Goal: Task Accomplishment & Management: Manage account settings

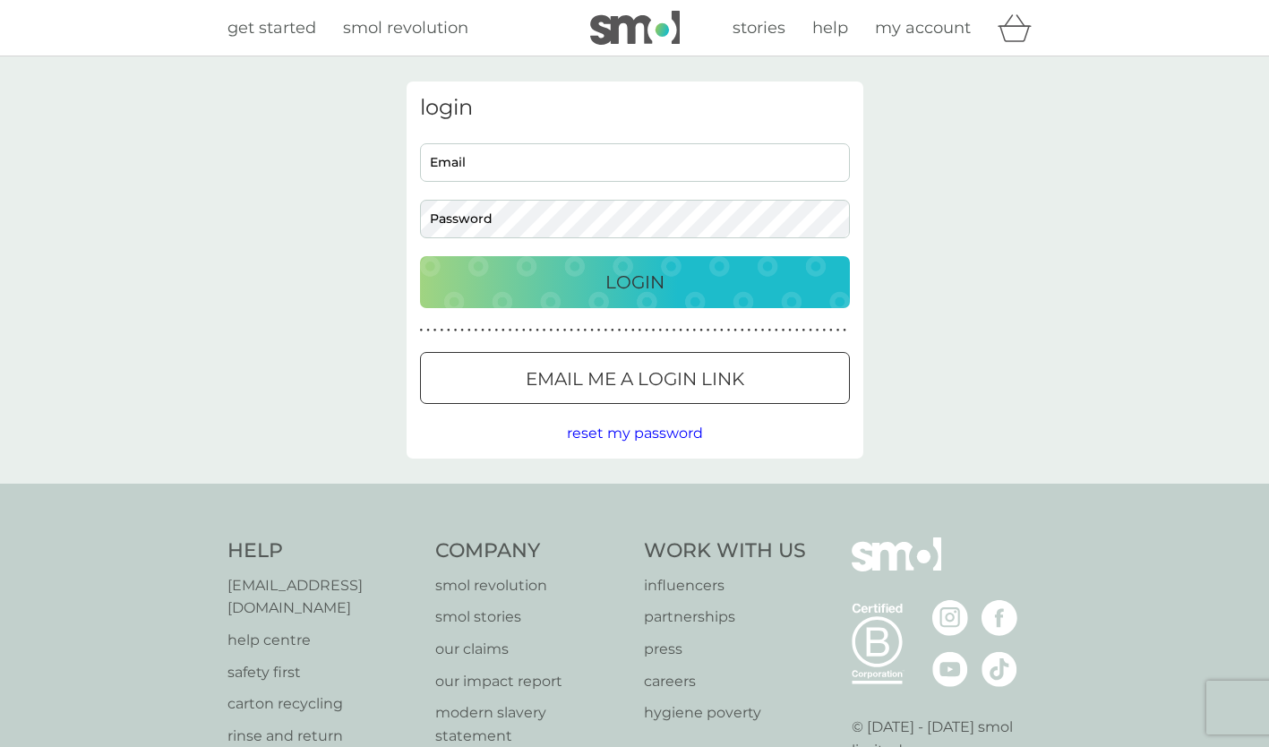
type input "trish@seasaltproperty.co.uk"
click at [623, 275] on p "Login" at bounding box center [634, 282] width 59 height 29
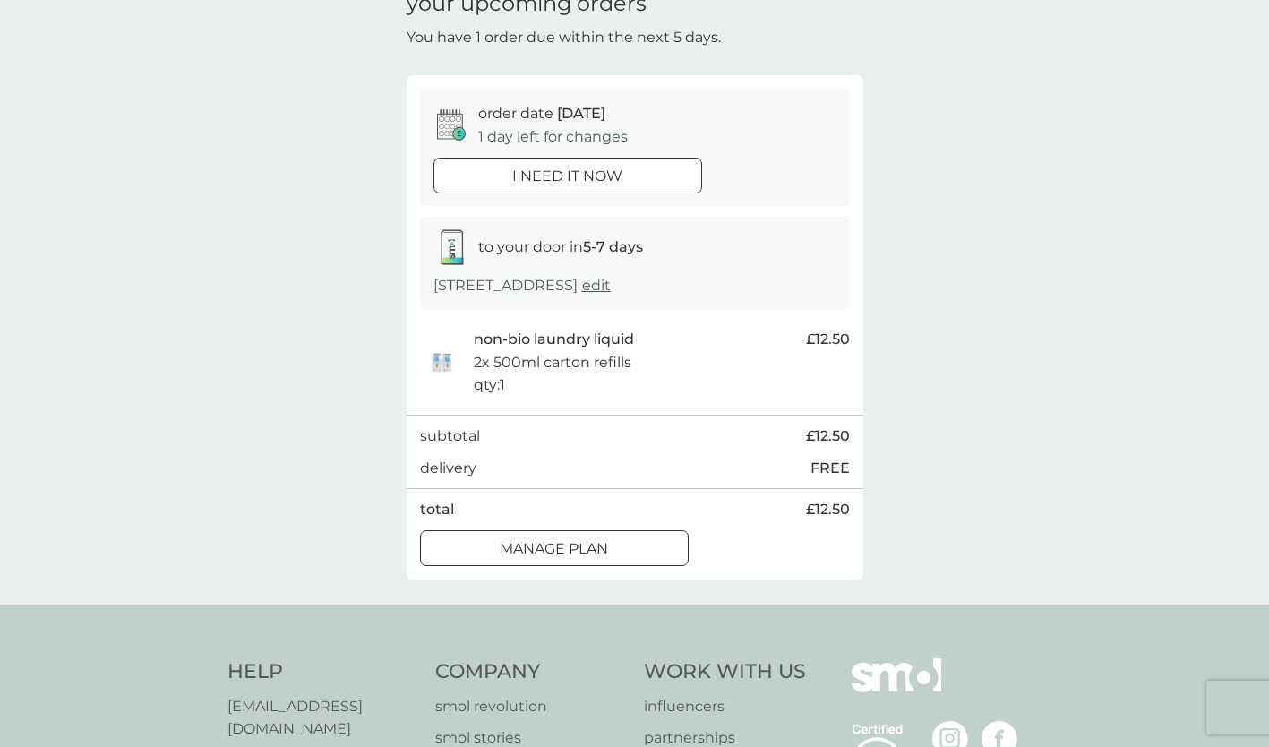
scroll to position [94, 0]
click at [557, 554] on div at bounding box center [554, 544] width 64 height 19
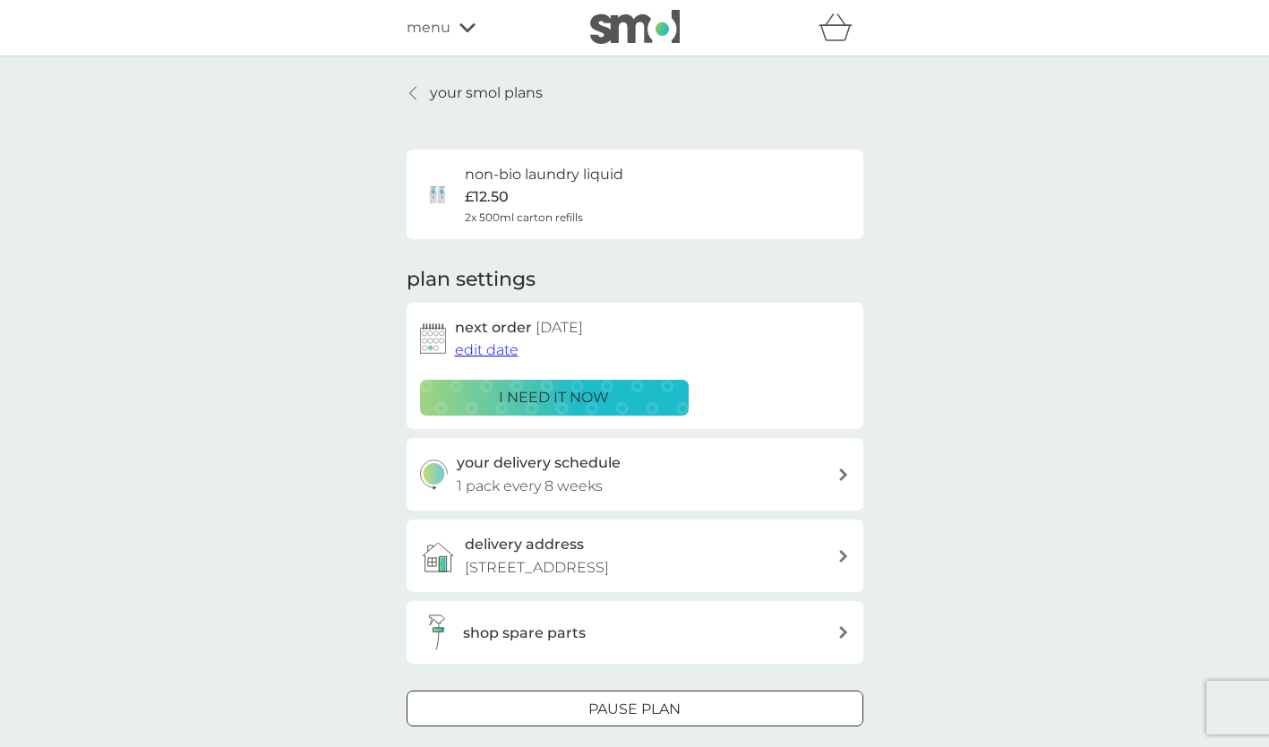
click at [662, 720] on button "Pause plan" at bounding box center [634, 708] width 457 height 36
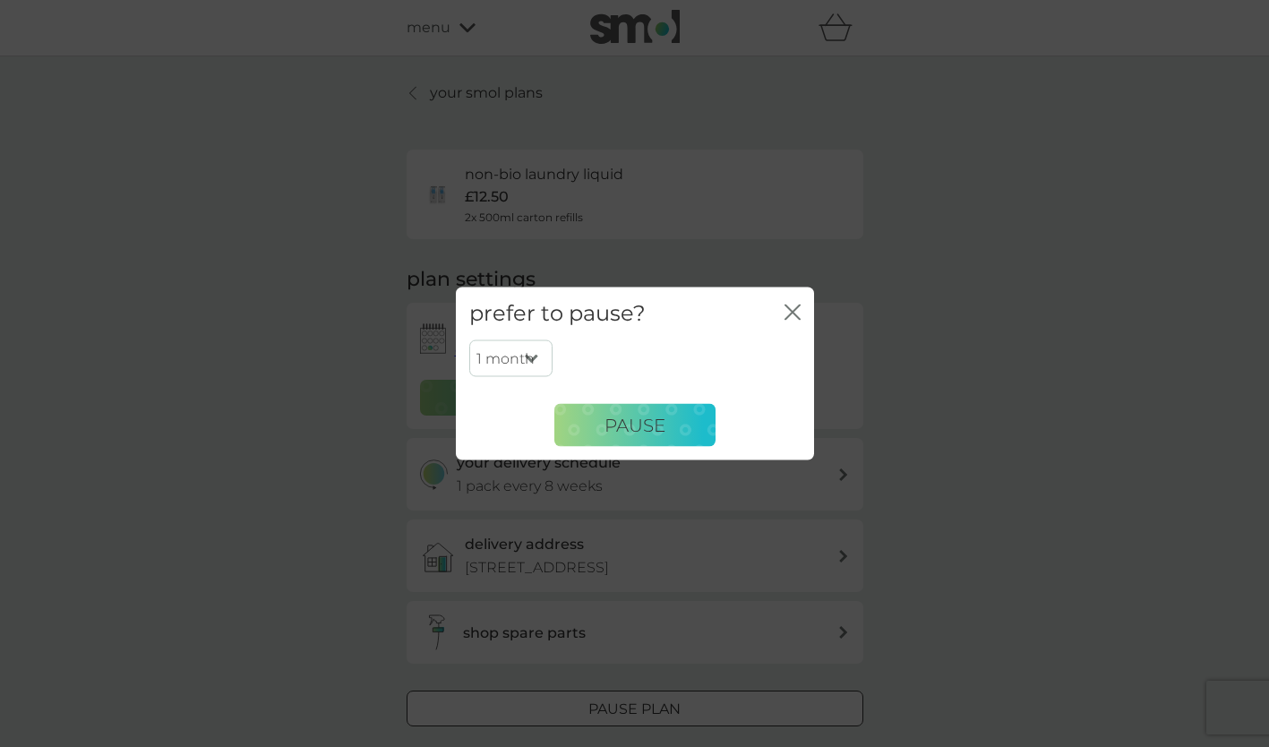
click at [798, 311] on icon "close" at bounding box center [792, 312] width 16 height 16
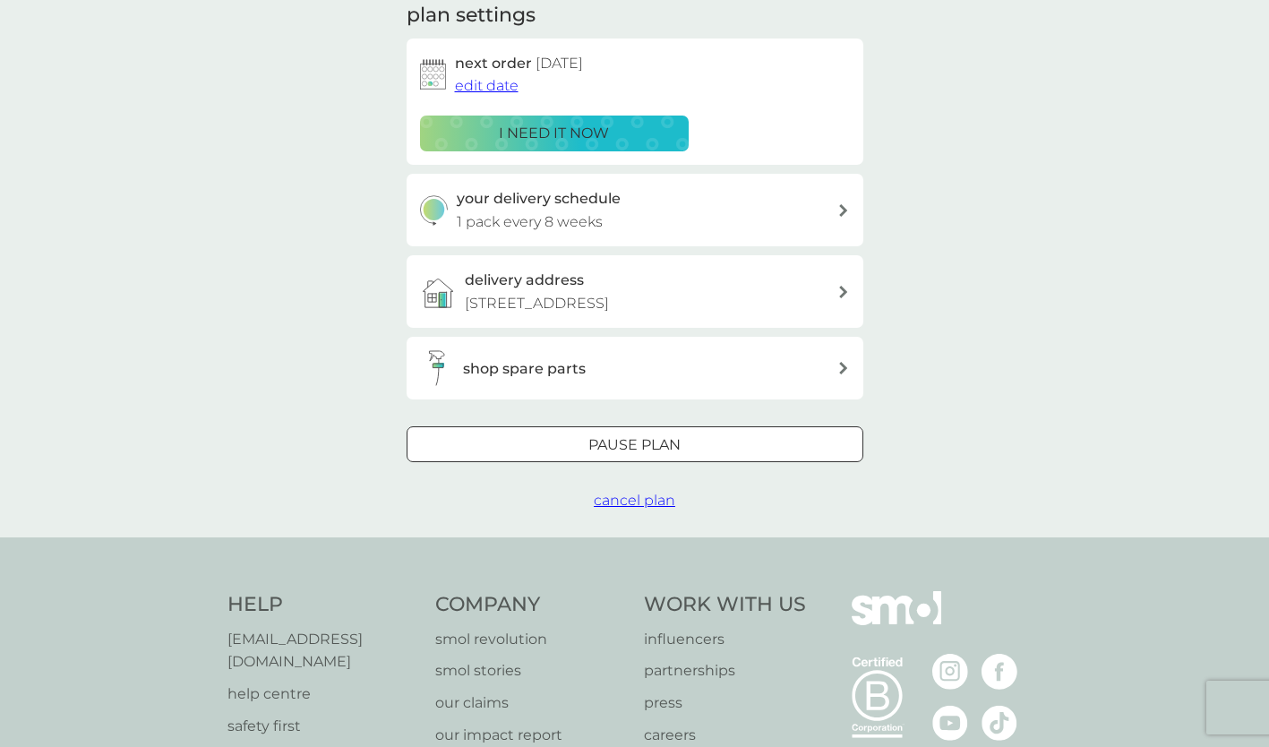
scroll to position [265, 0]
click at [653, 508] on span "cancel plan" at bounding box center [634, 499] width 81 height 17
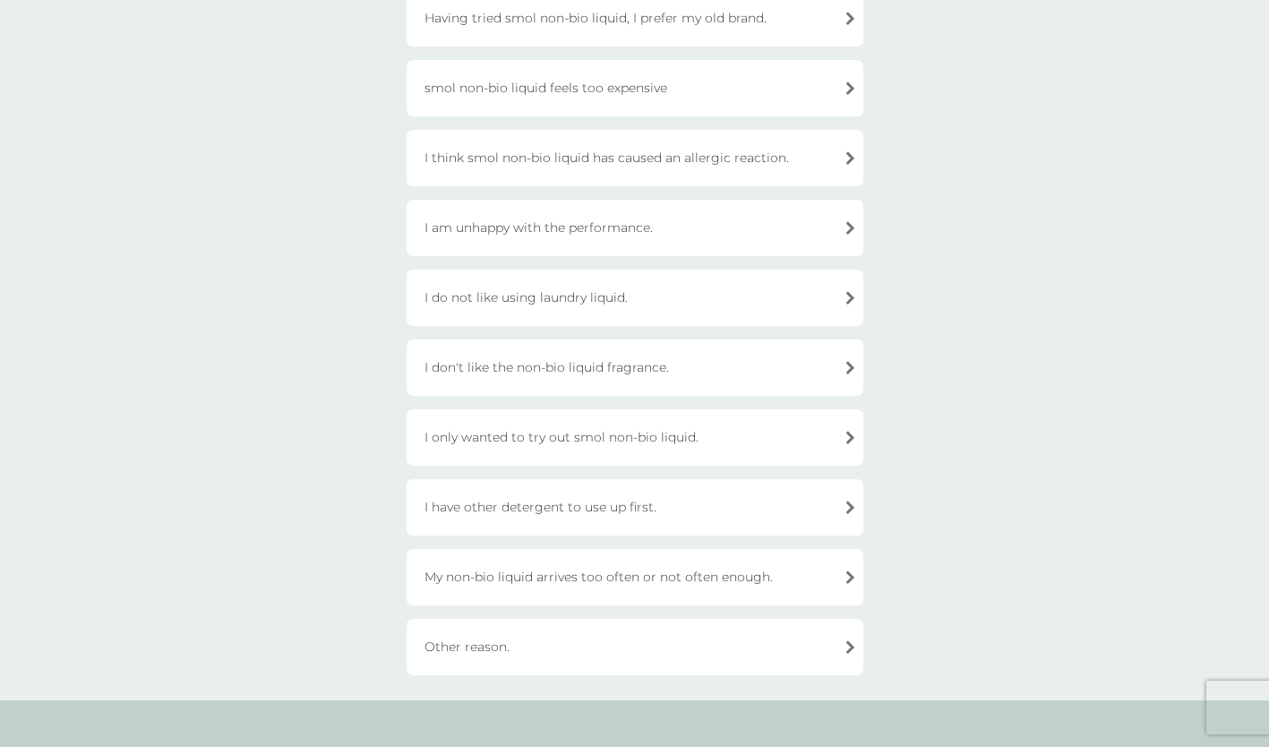
scroll to position [226, 0]
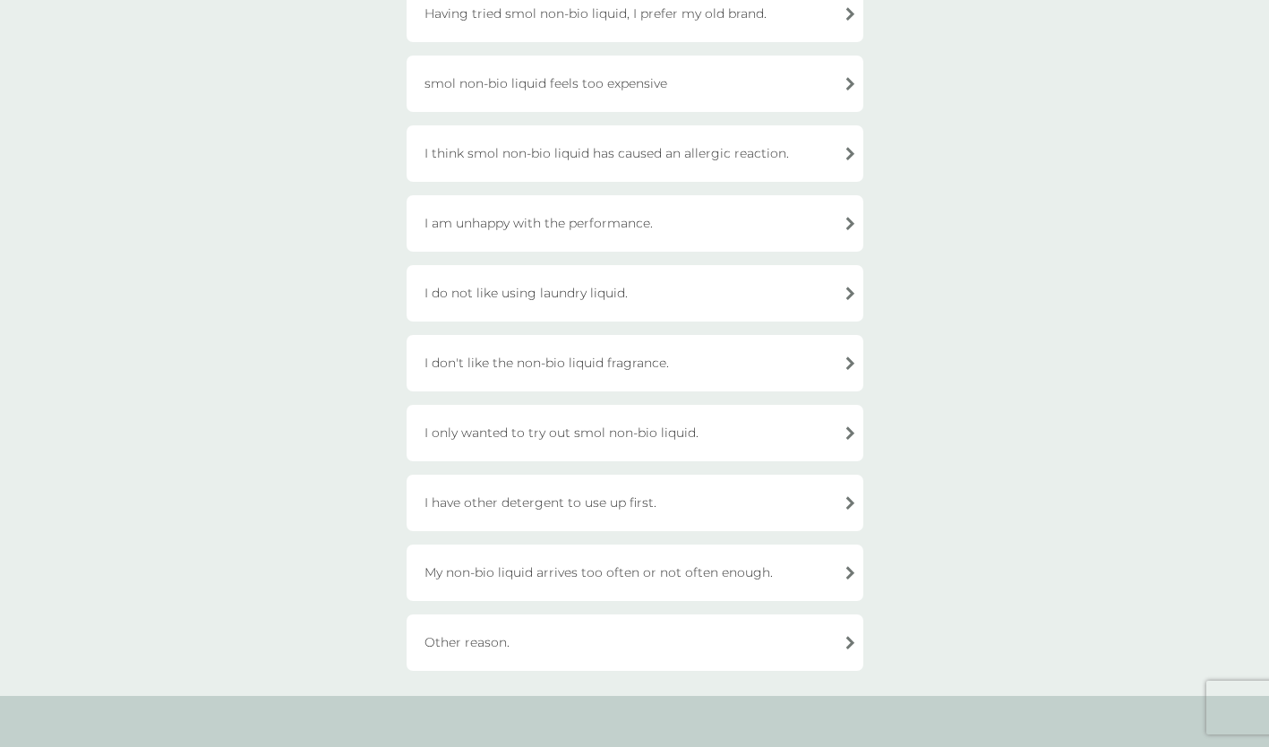
click at [680, 222] on div "I am unhappy with the performance." at bounding box center [634, 223] width 457 height 56
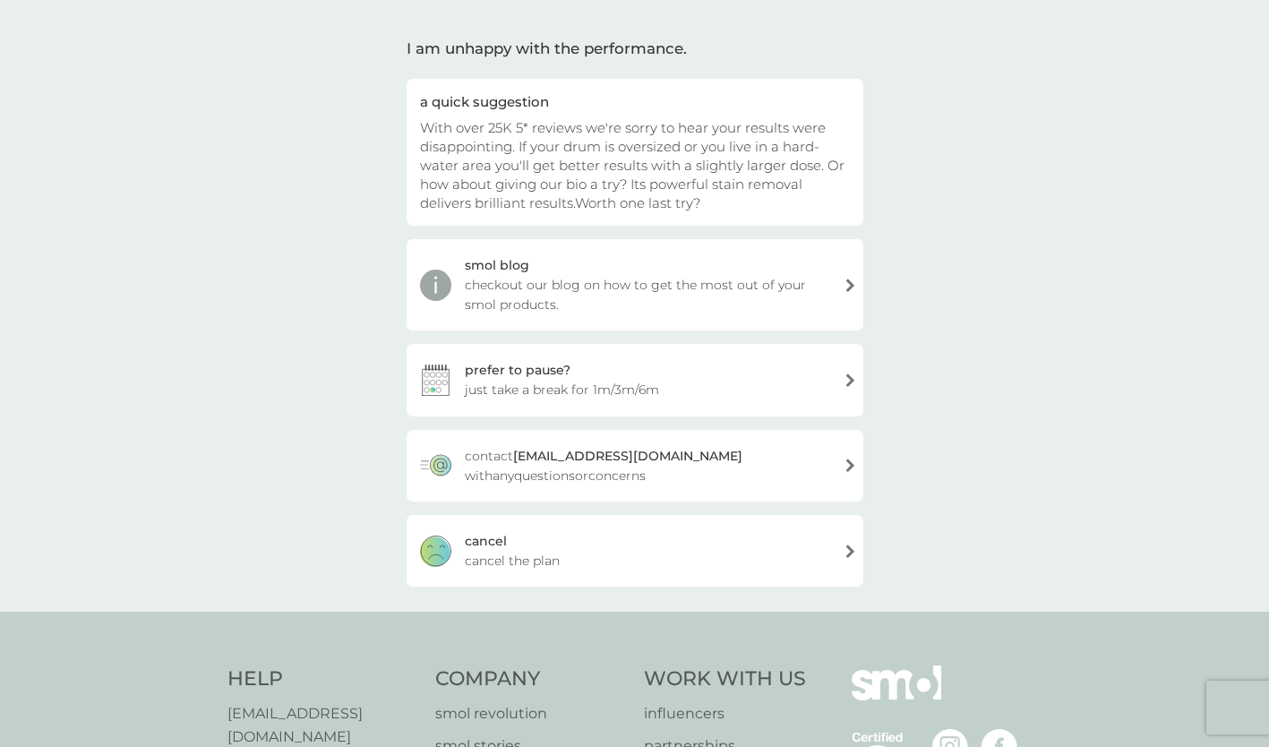
scroll to position [106, 0]
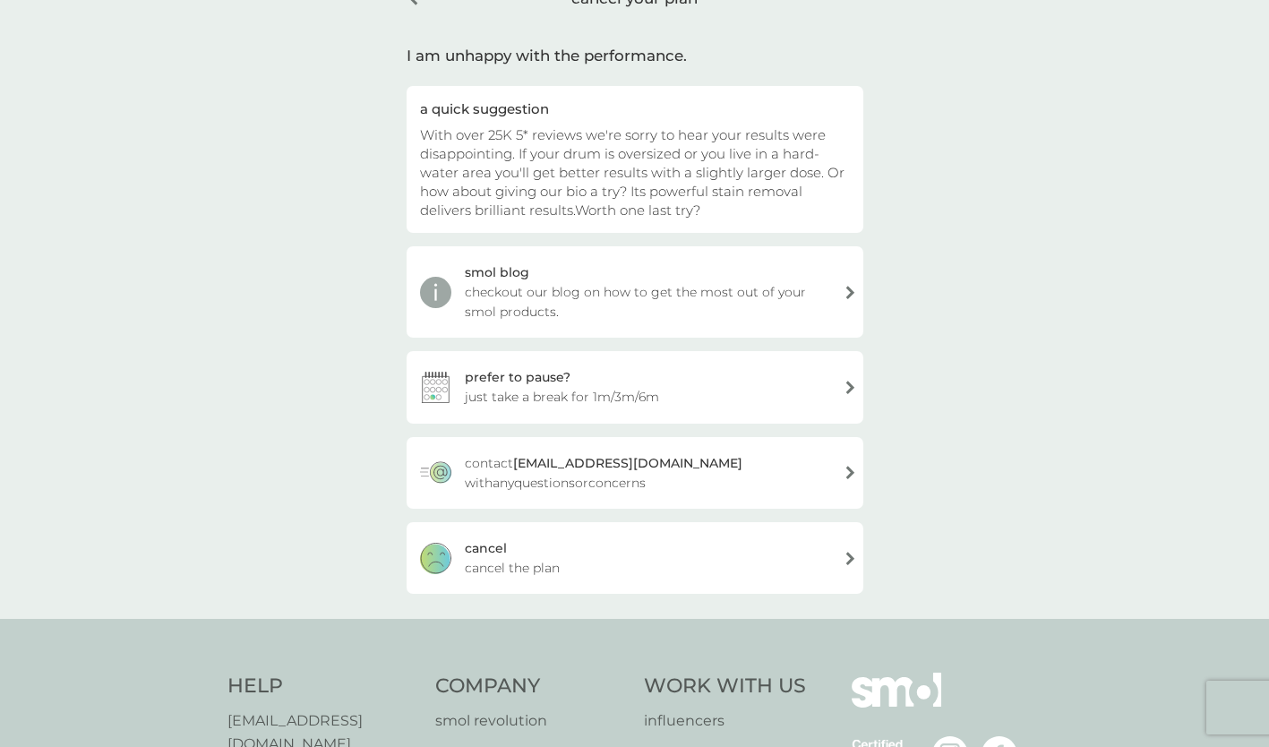
click at [529, 561] on span "cancel the plan" at bounding box center [512, 568] width 95 height 20
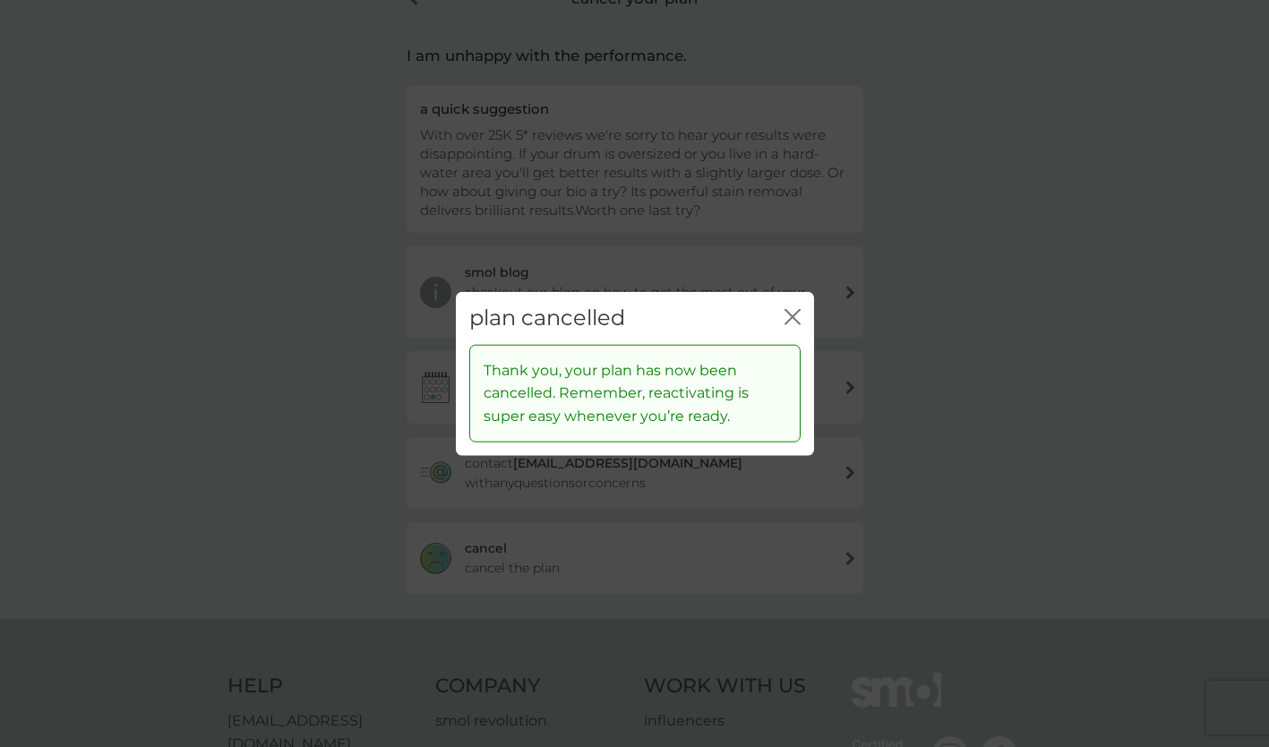
click at [793, 312] on icon "close" at bounding box center [792, 317] width 16 height 16
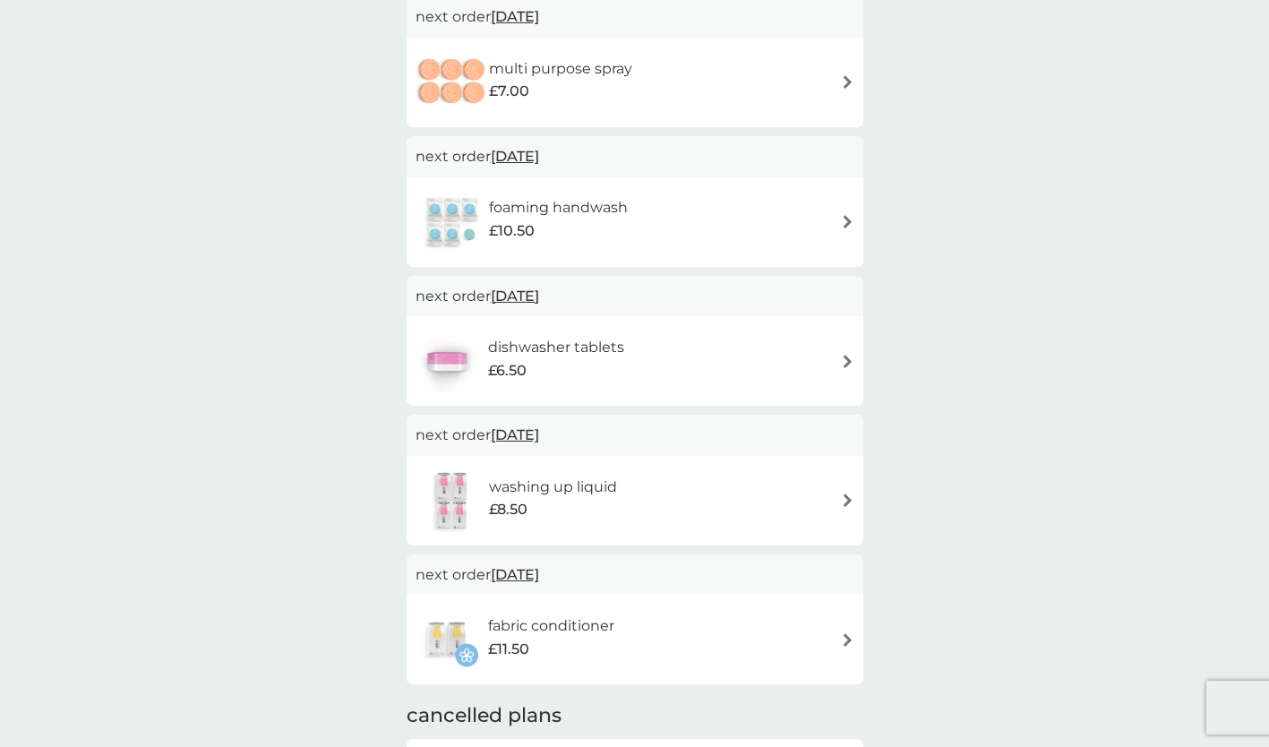
scroll to position [363, 0]
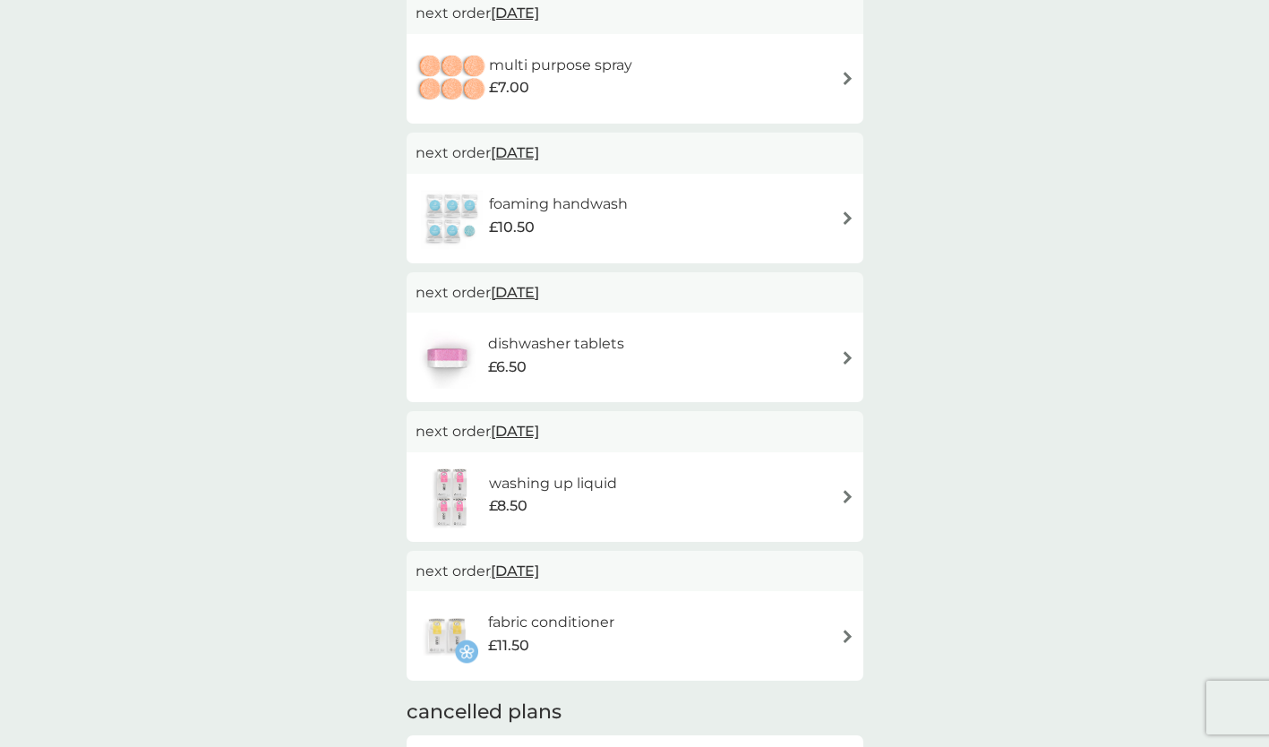
click at [837, 213] on div "foaming handwash £10.50" at bounding box center [634, 218] width 439 height 63
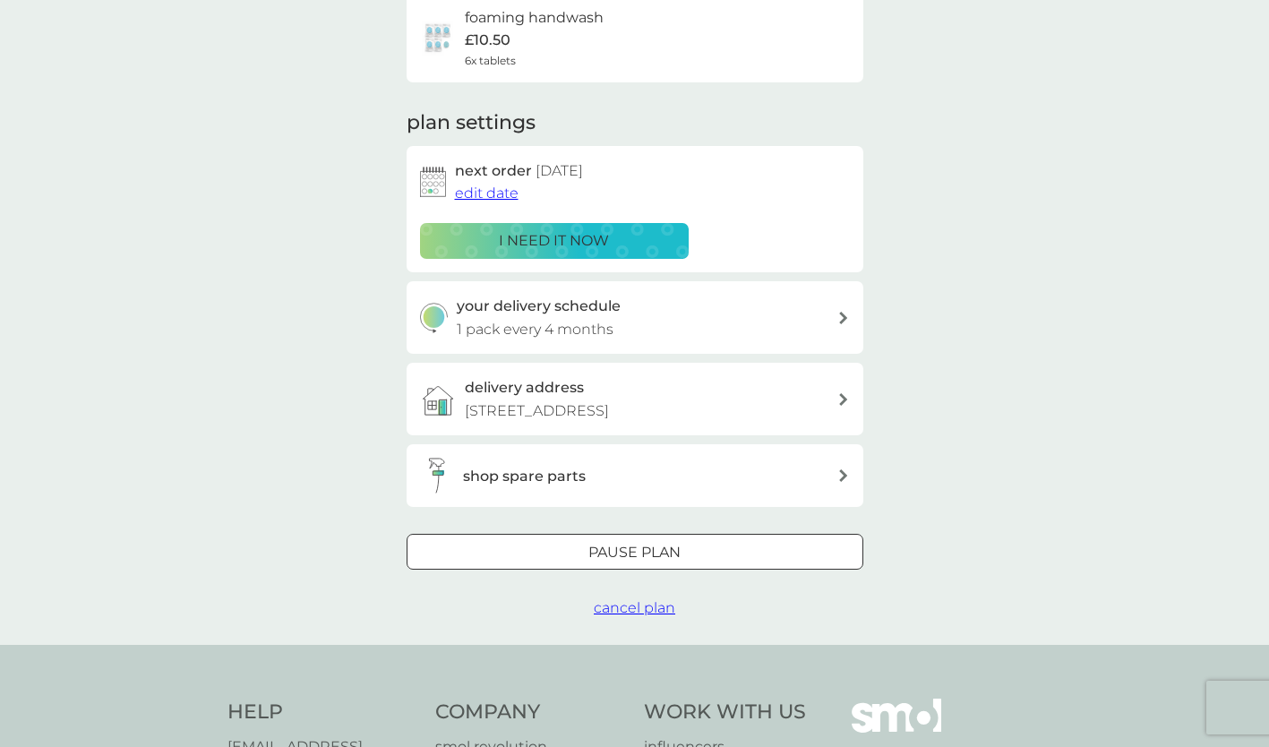
scroll to position [158, 0]
click at [622, 615] on span "cancel plan" at bounding box center [634, 606] width 81 height 17
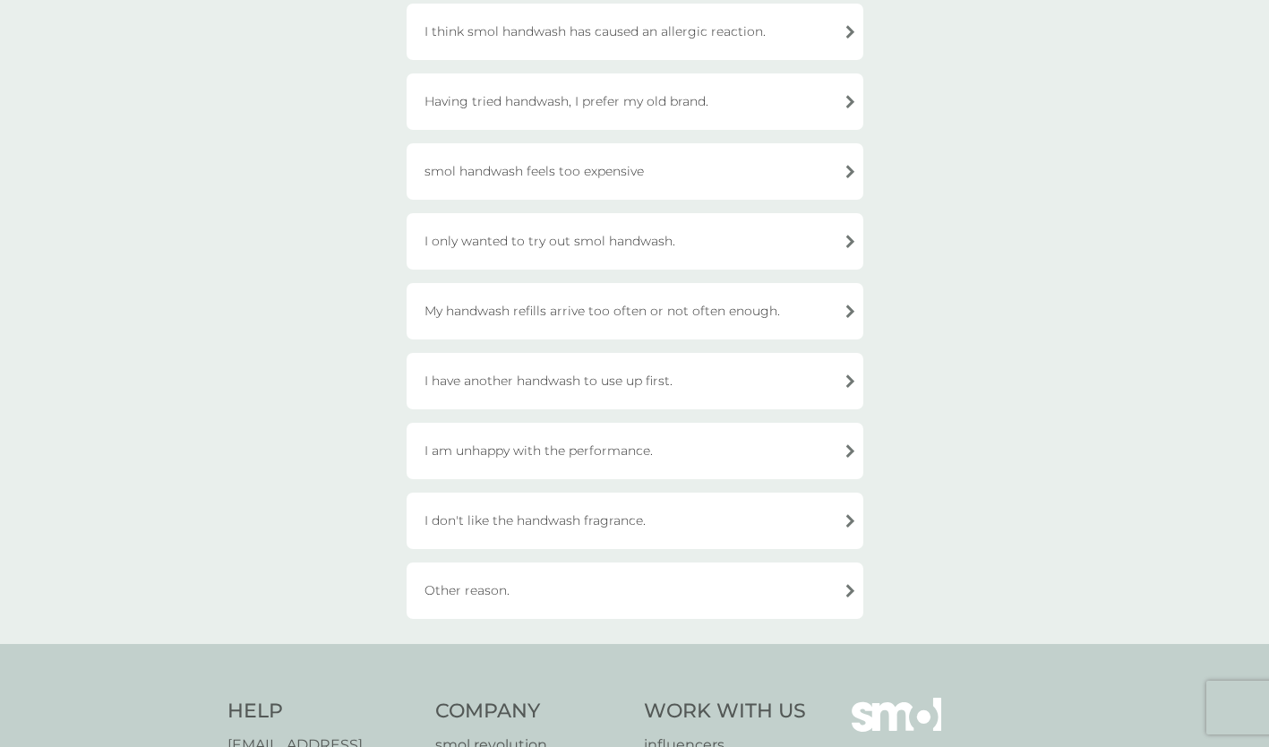
scroll to position [245, 0]
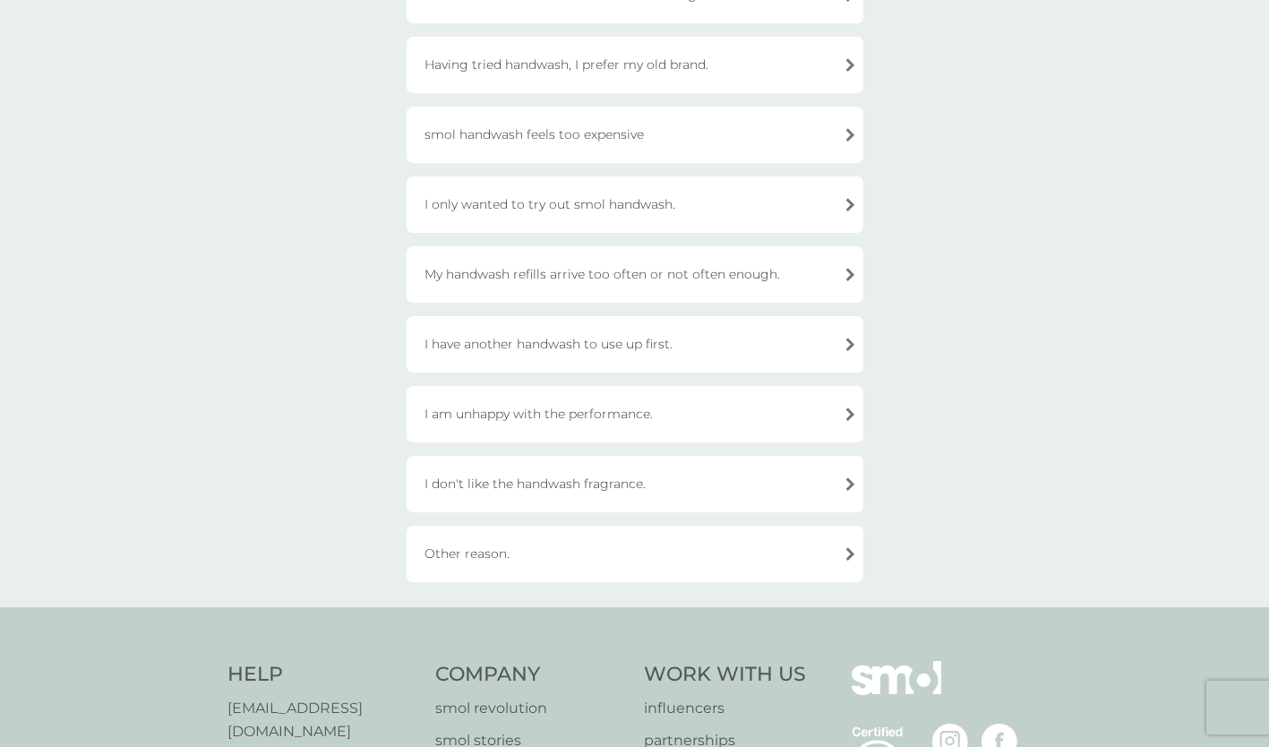
click at [683, 412] on div "I am unhappy with the performance." at bounding box center [634, 414] width 457 height 56
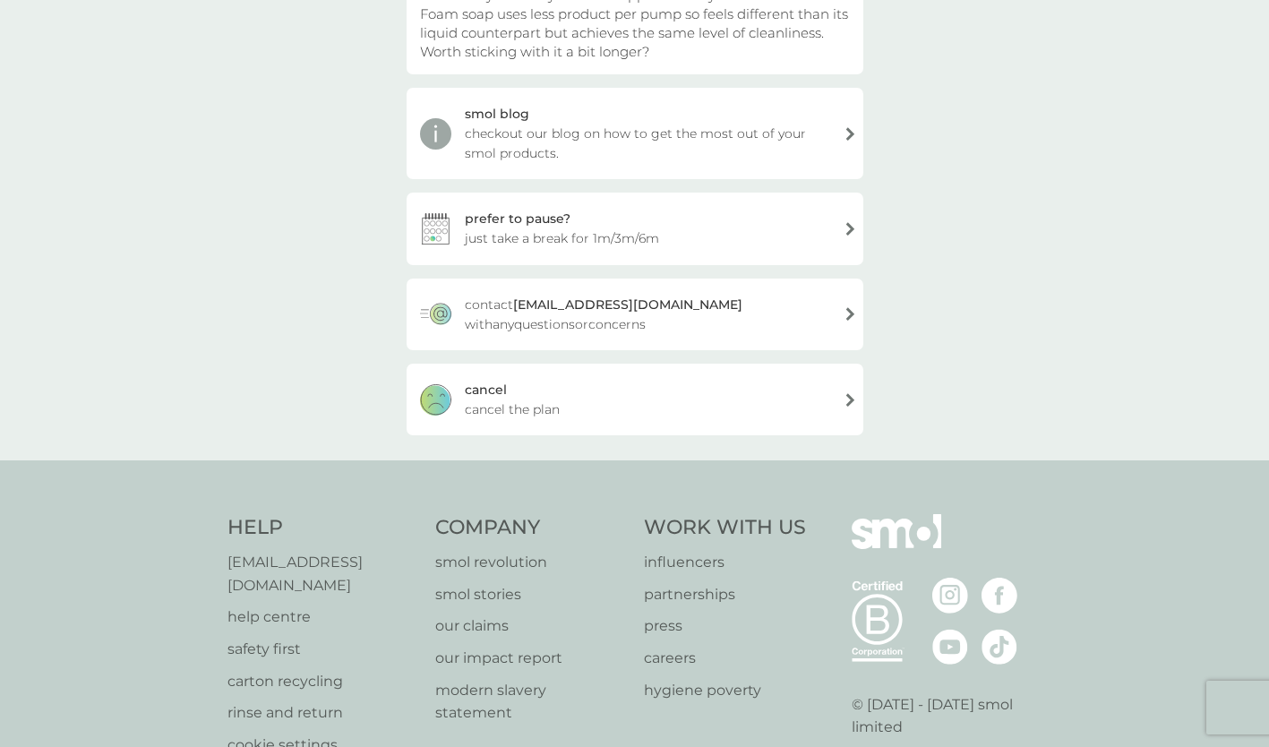
click at [739, 410] on div "[PERSON_NAME] the plan" at bounding box center [634, 399] width 457 height 72
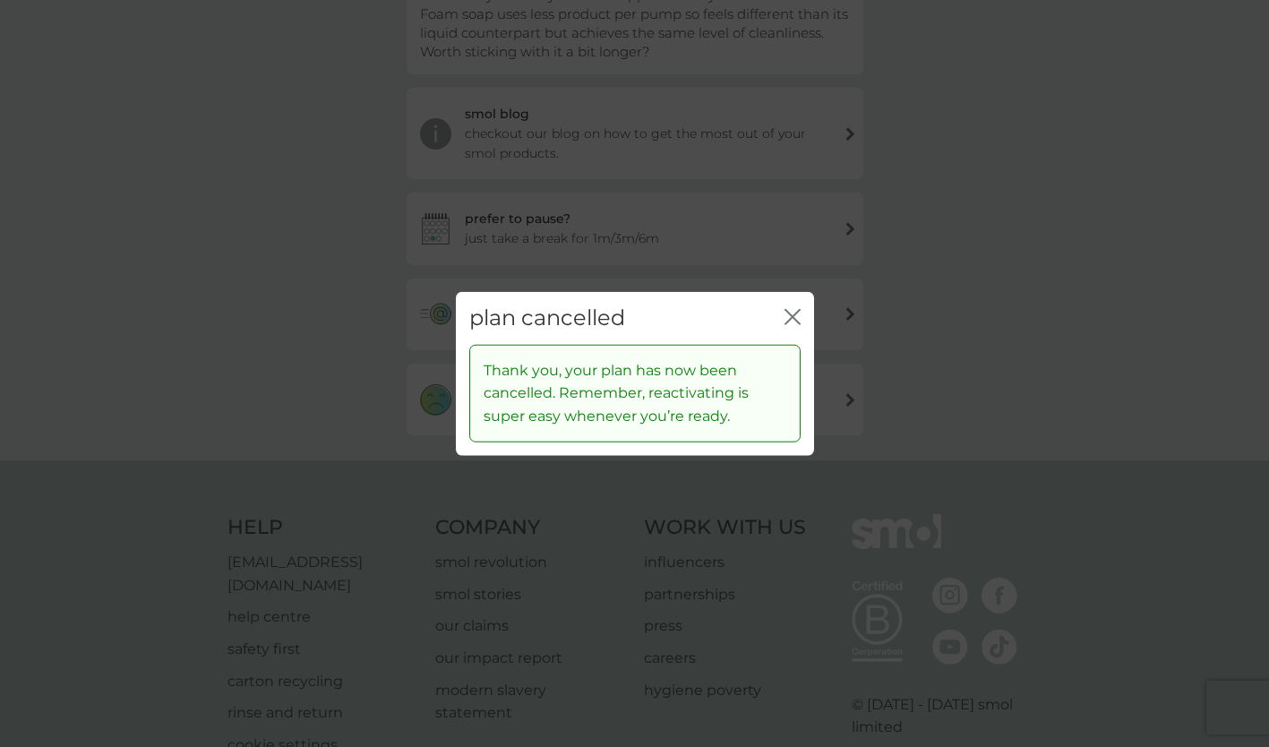
click at [788, 302] on div "plan cancelled close" at bounding box center [635, 318] width 358 height 53
click at [790, 315] on icon "close" at bounding box center [788, 317] width 7 height 14
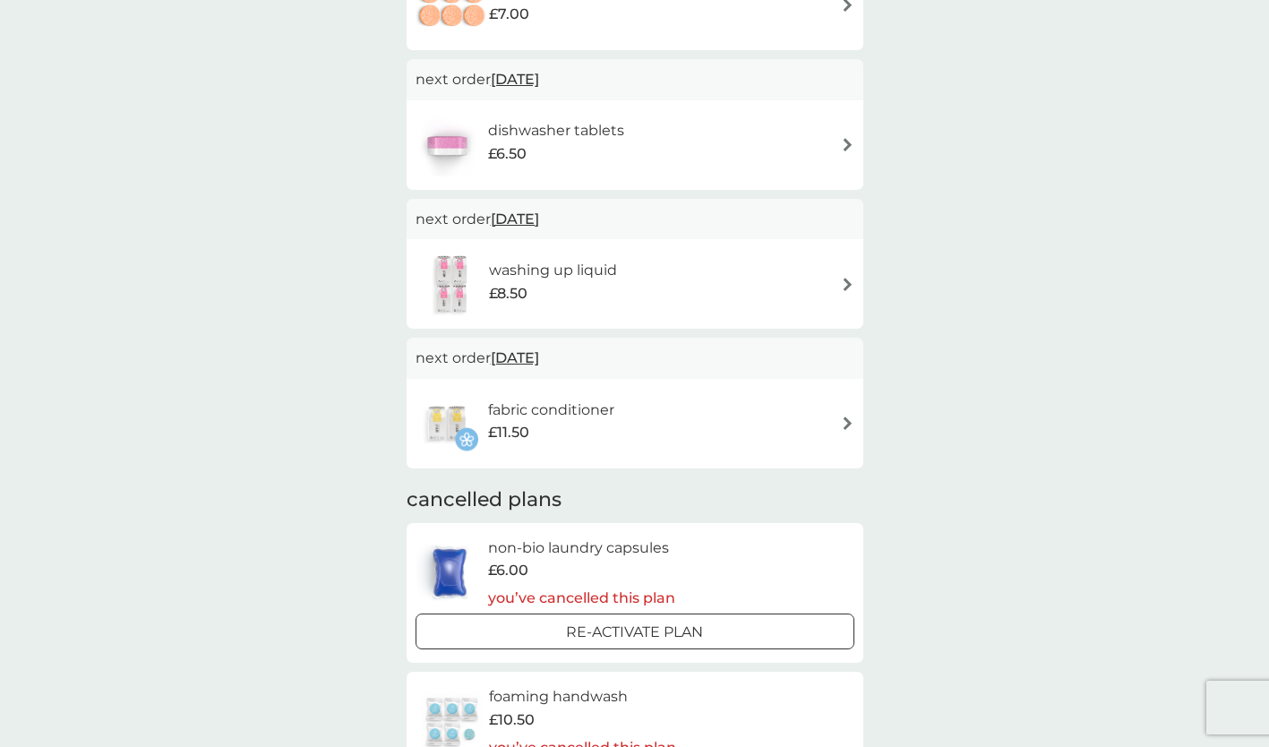
scroll to position [457, 0]
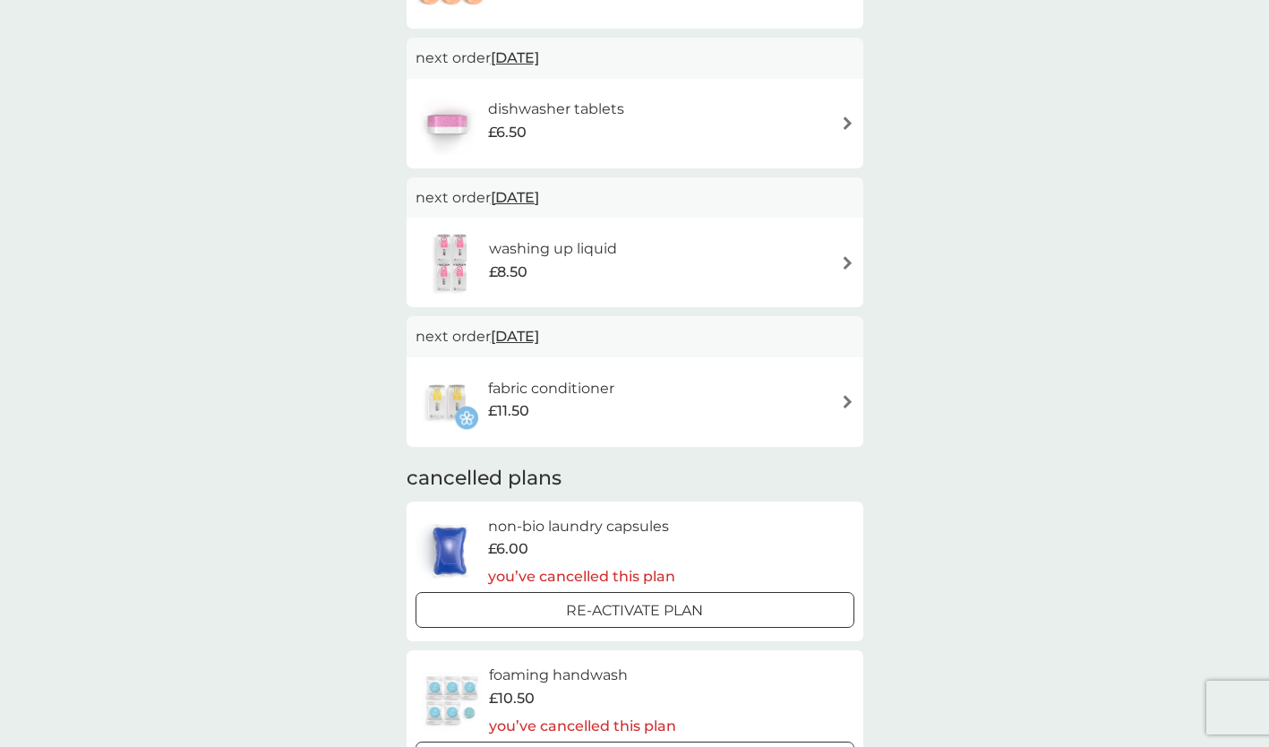
click at [843, 260] on img at bounding box center [847, 262] width 13 height 13
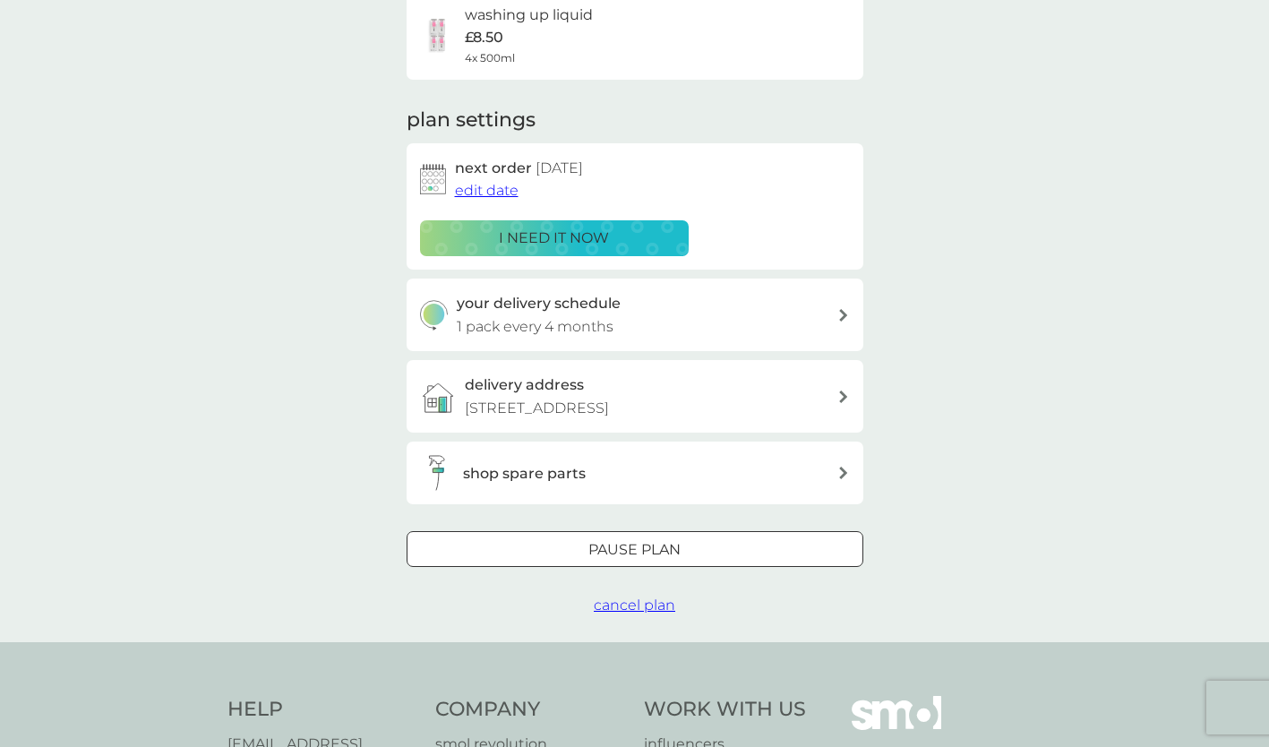
scroll to position [231, 0]
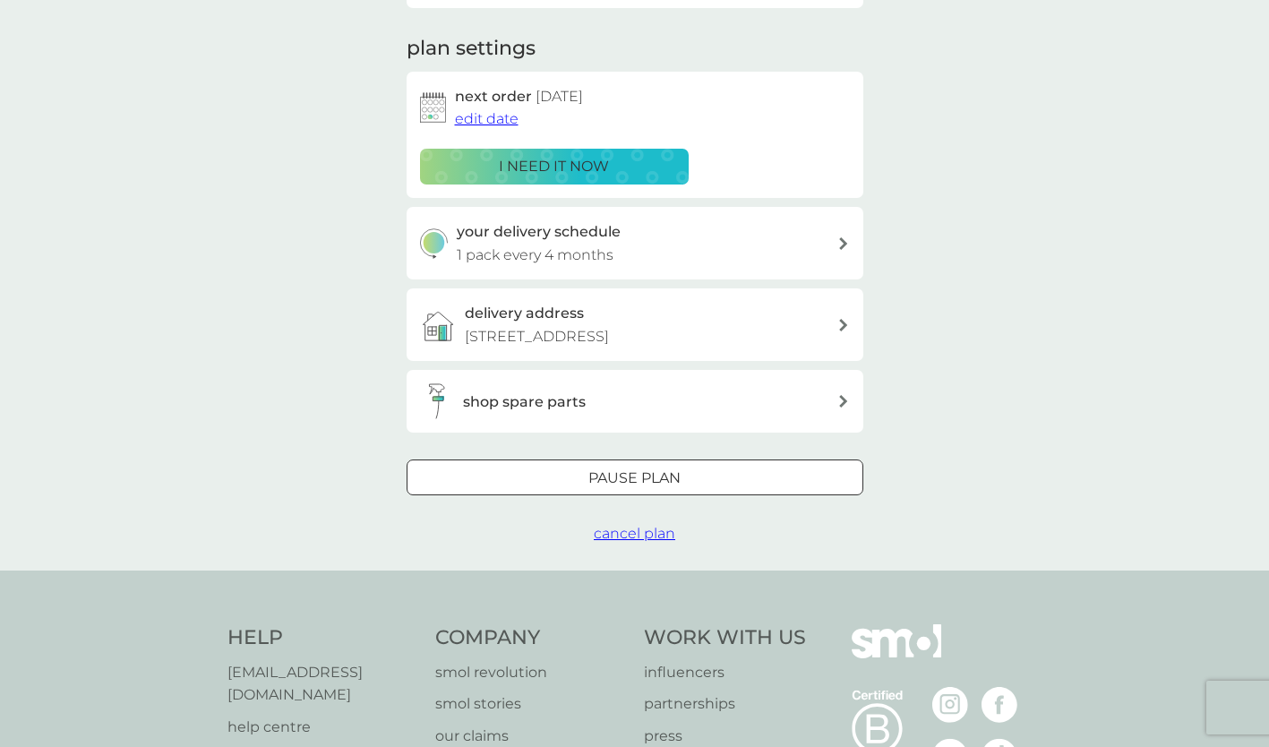
click at [615, 490] on p "Pause plan" at bounding box center [634, 477] width 92 height 23
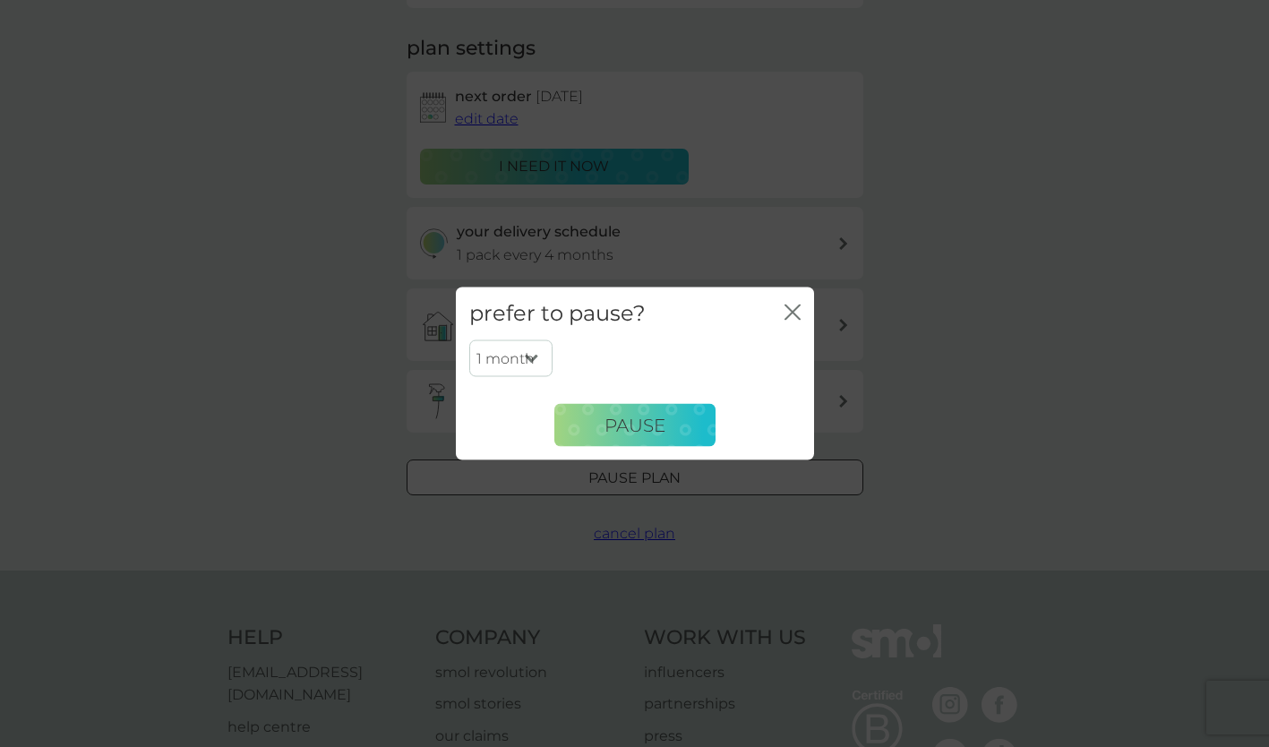
click at [525, 355] on select "1 month 2 months 3 months 4 months 5 months 6 months" at bounding box center [510, 358] width 83 height 38
select select "3"
click at [469, 339] on select "1 month 2 months 3 months 4 months 5 months 6 months" at bounding box center [510, 358] width 83 height 38
click at [633, 427] on span "Pause" at bounding box center [634, 424] width 61 height 21
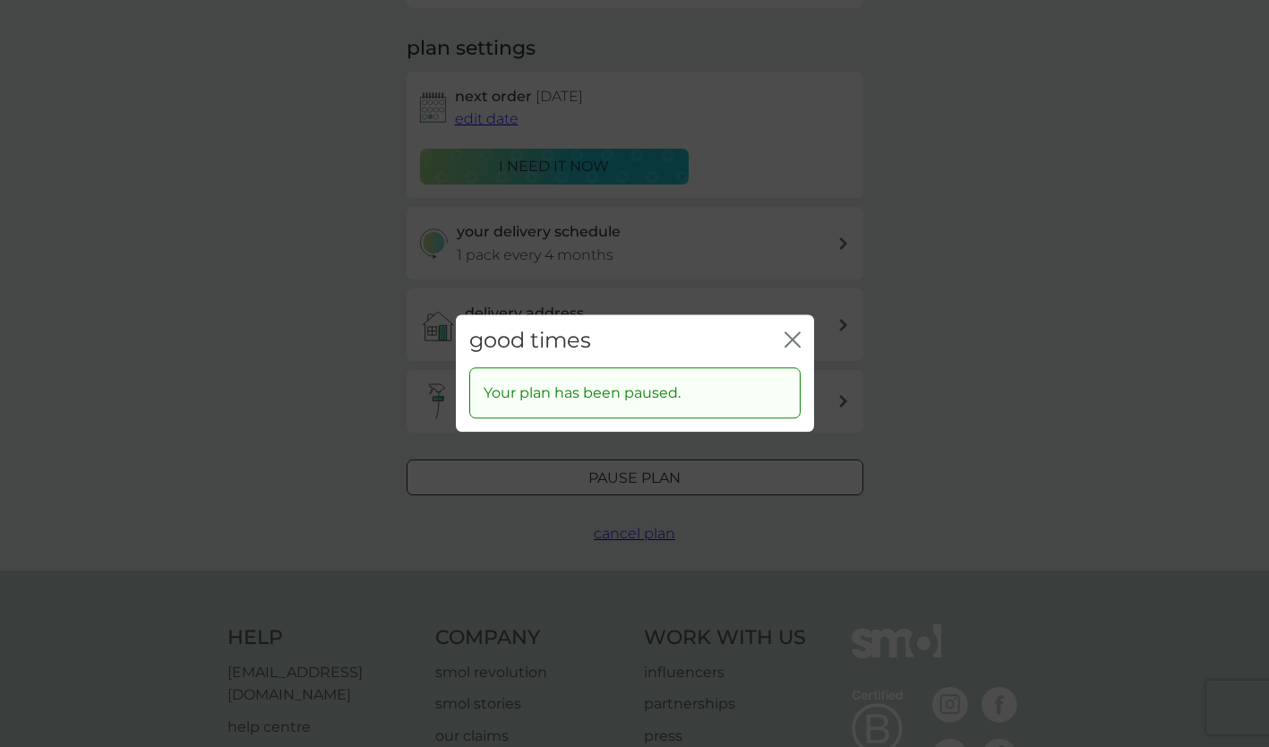
click at [783, 328] on div "good times close" at bounding box center [635, 340] width 358 height 53
click at [791, 335] on icon "close" at bounding box center [792, 339] width 16 height 16
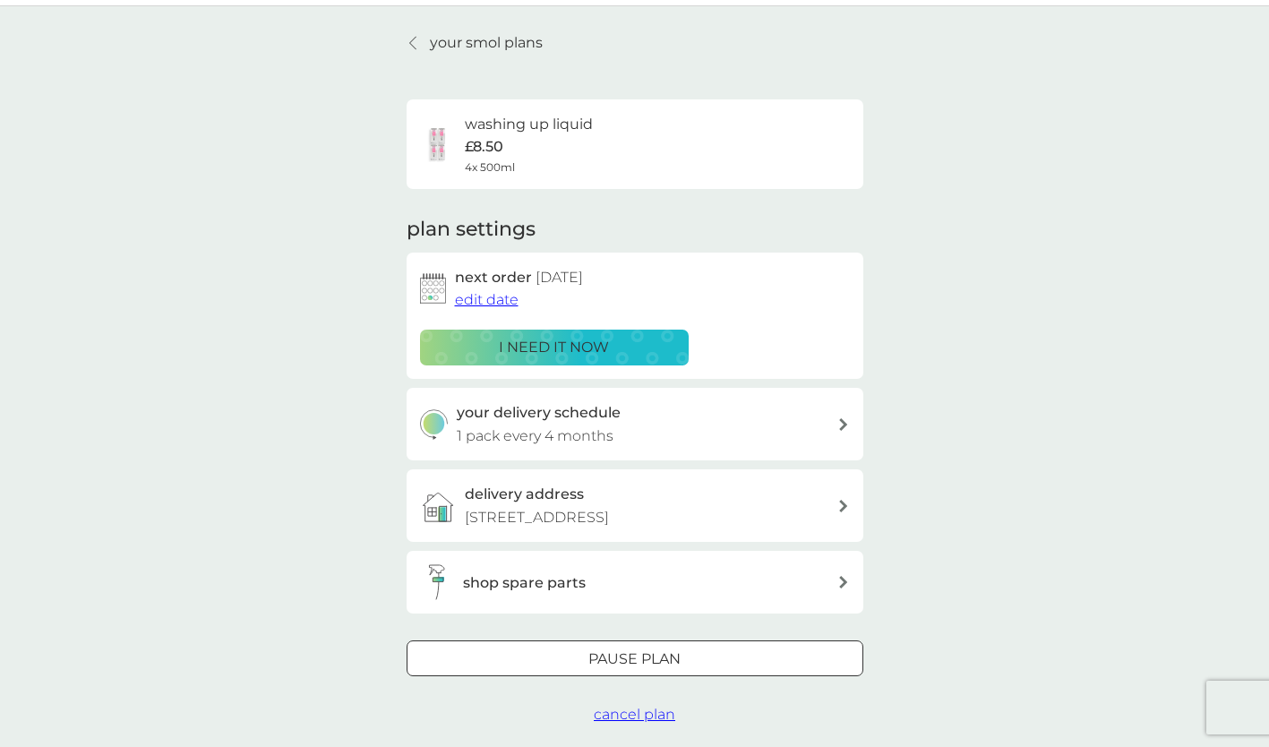
scroll to position [0, 0]
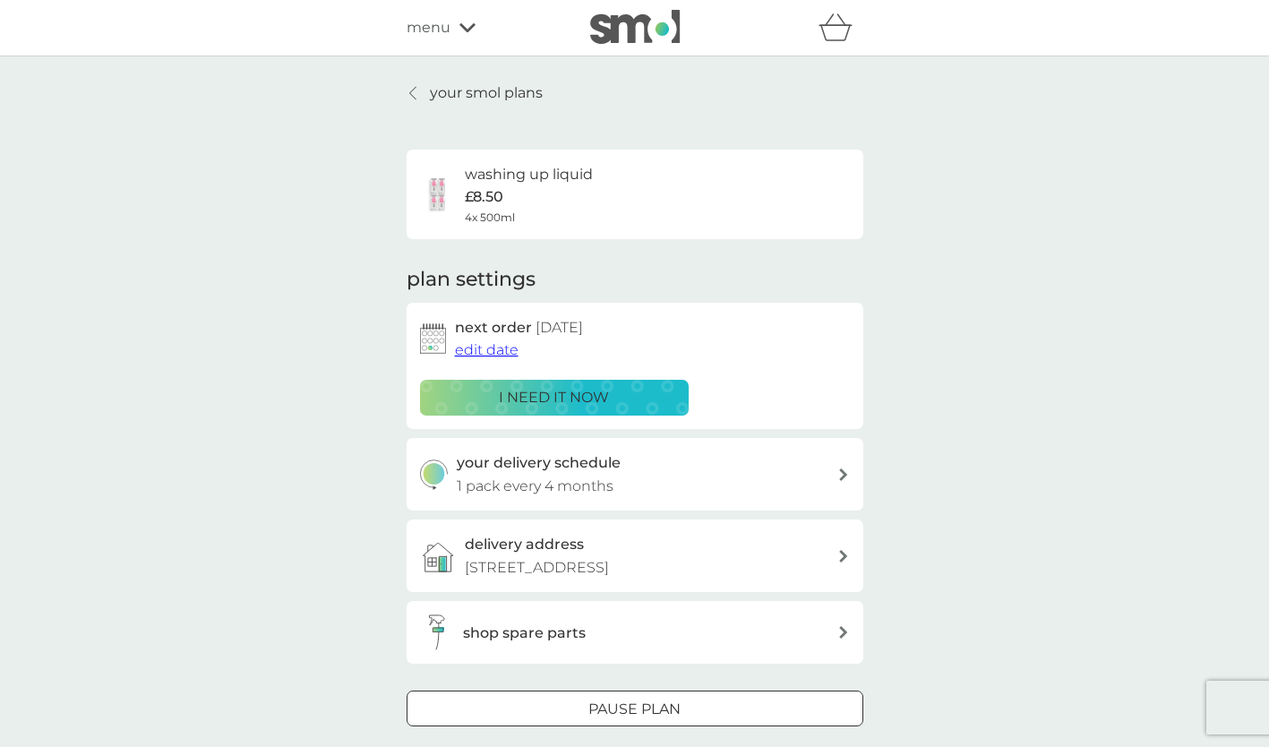
click at [484, 97] on p "your smol plans" at bounding box center [486, 92] width 113 height 23
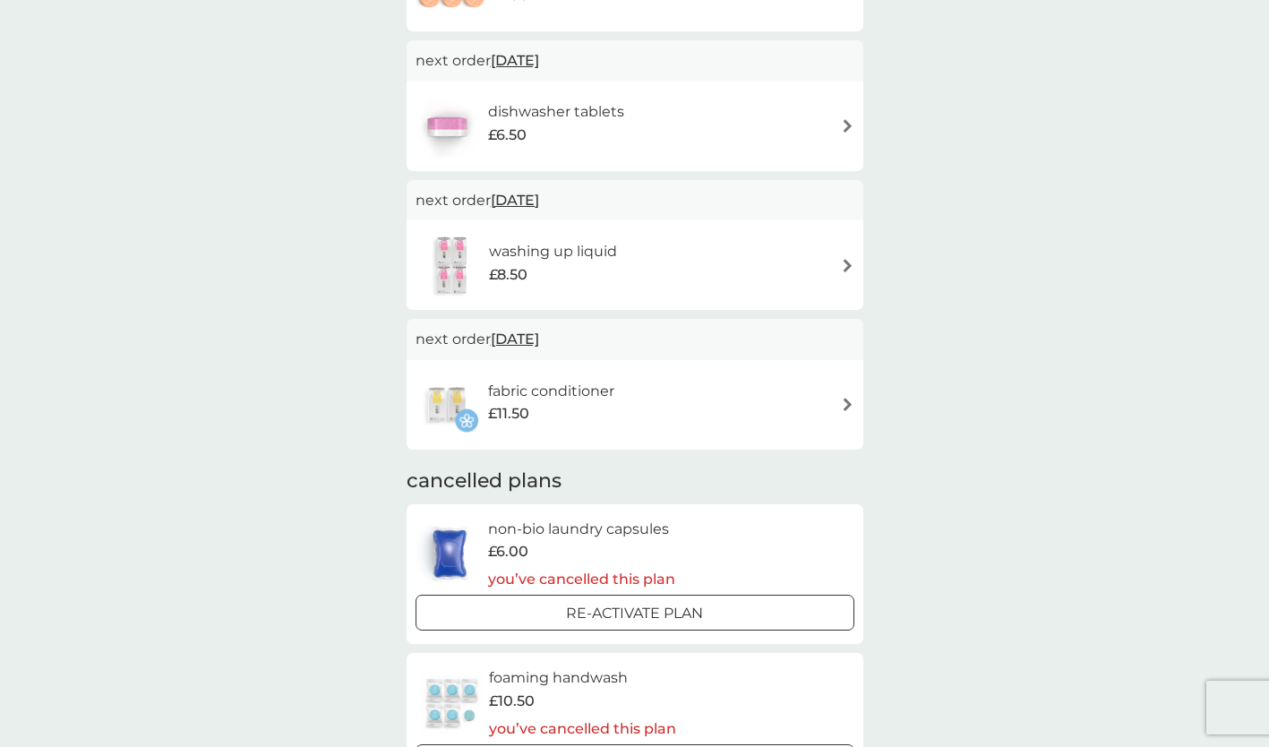
scroll to position [502, 0]
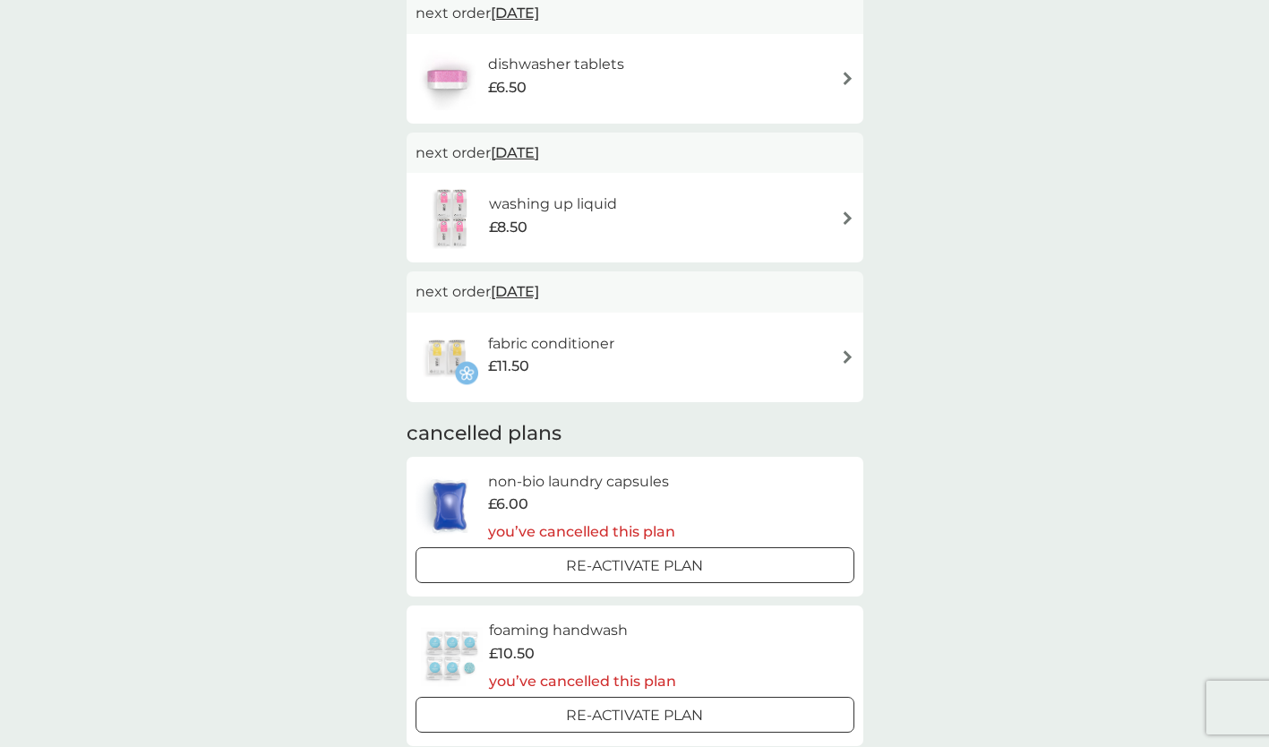
click at [842, 362] on img at bounding box center [847, 356] width 13 height 13
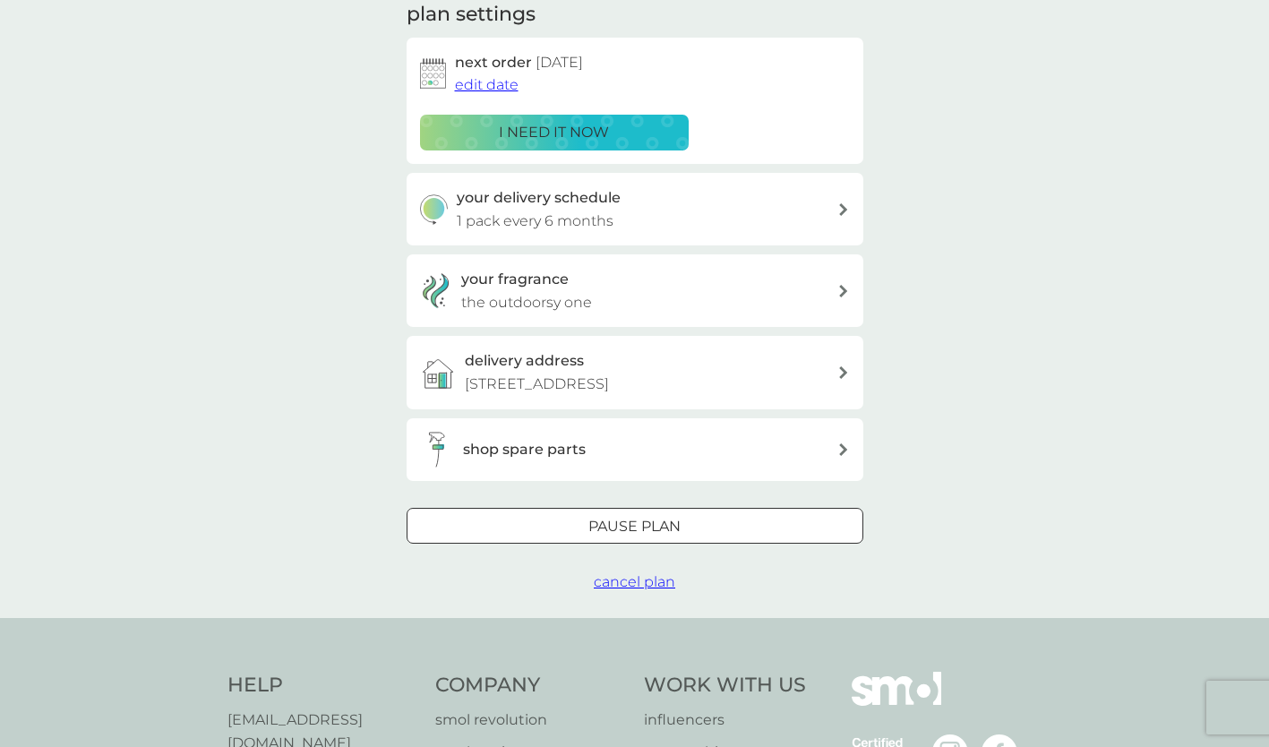
scroll to position [297, 0]
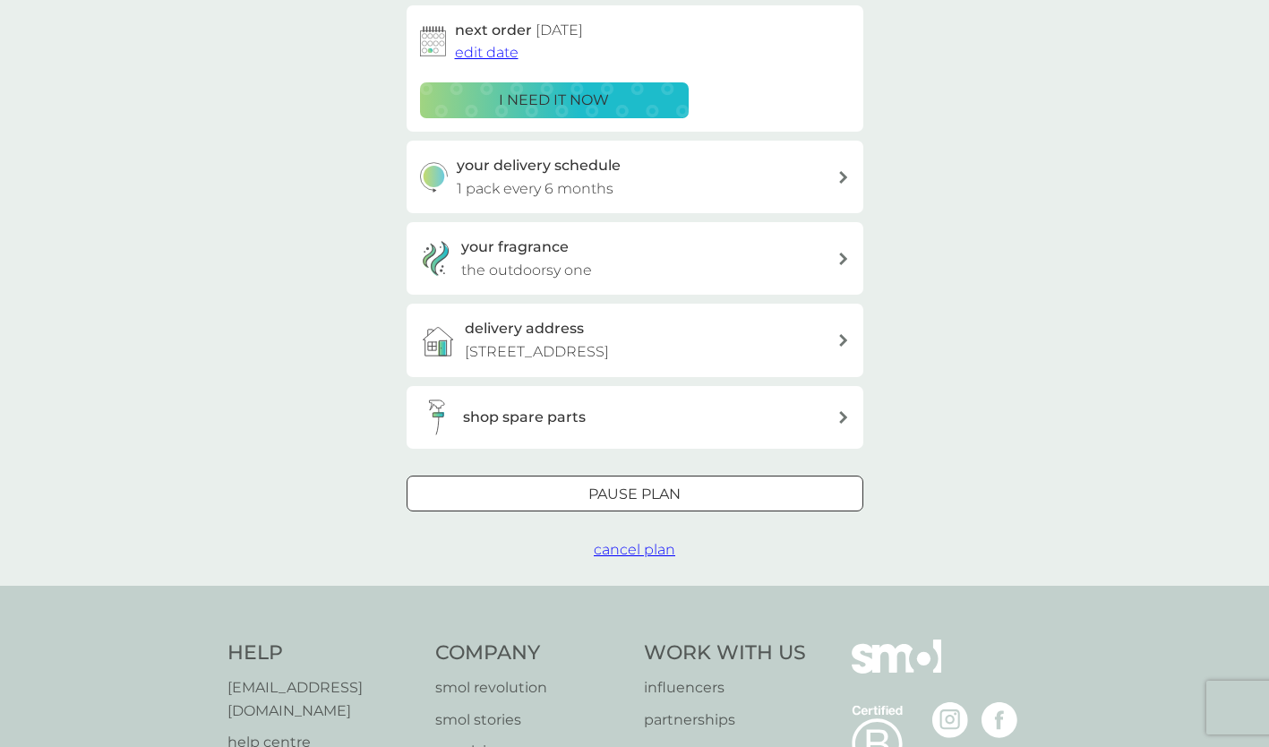
click at [633, 558] on span "cancel plan" at bounding box center [634, 549] width 81 height 17
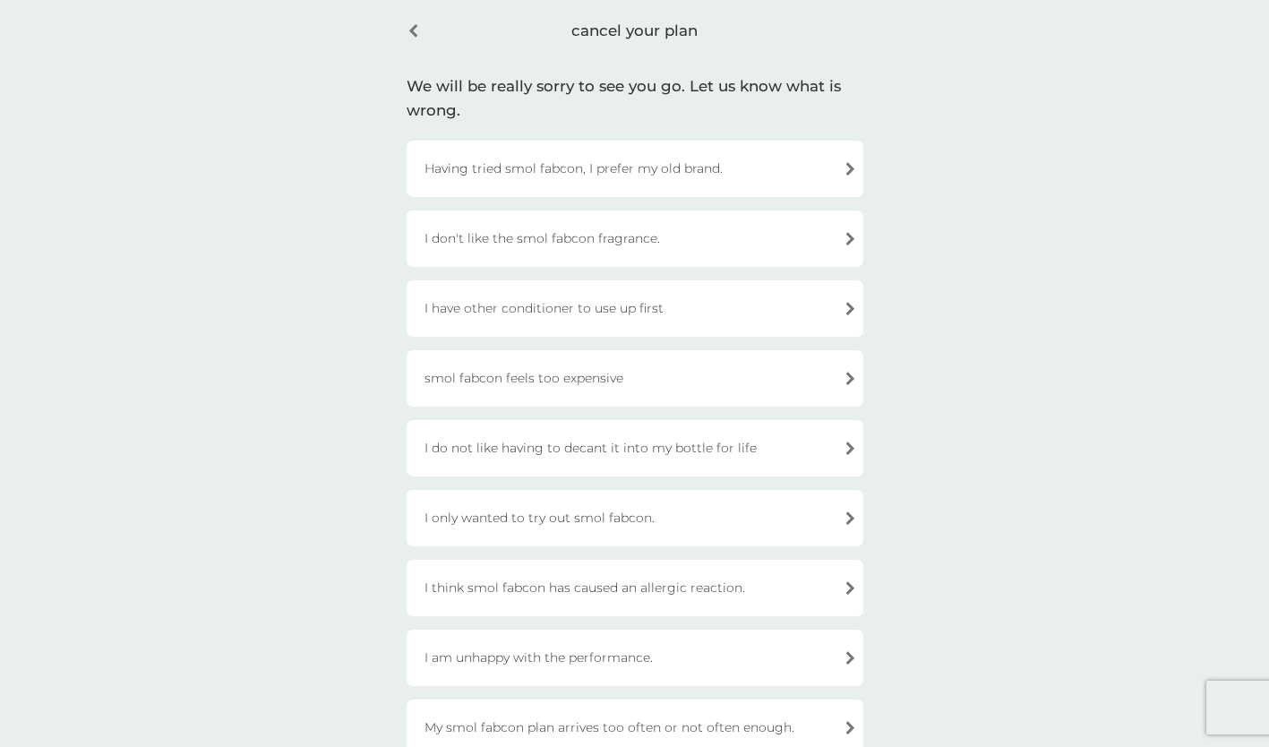
scroll to position [98, 0]
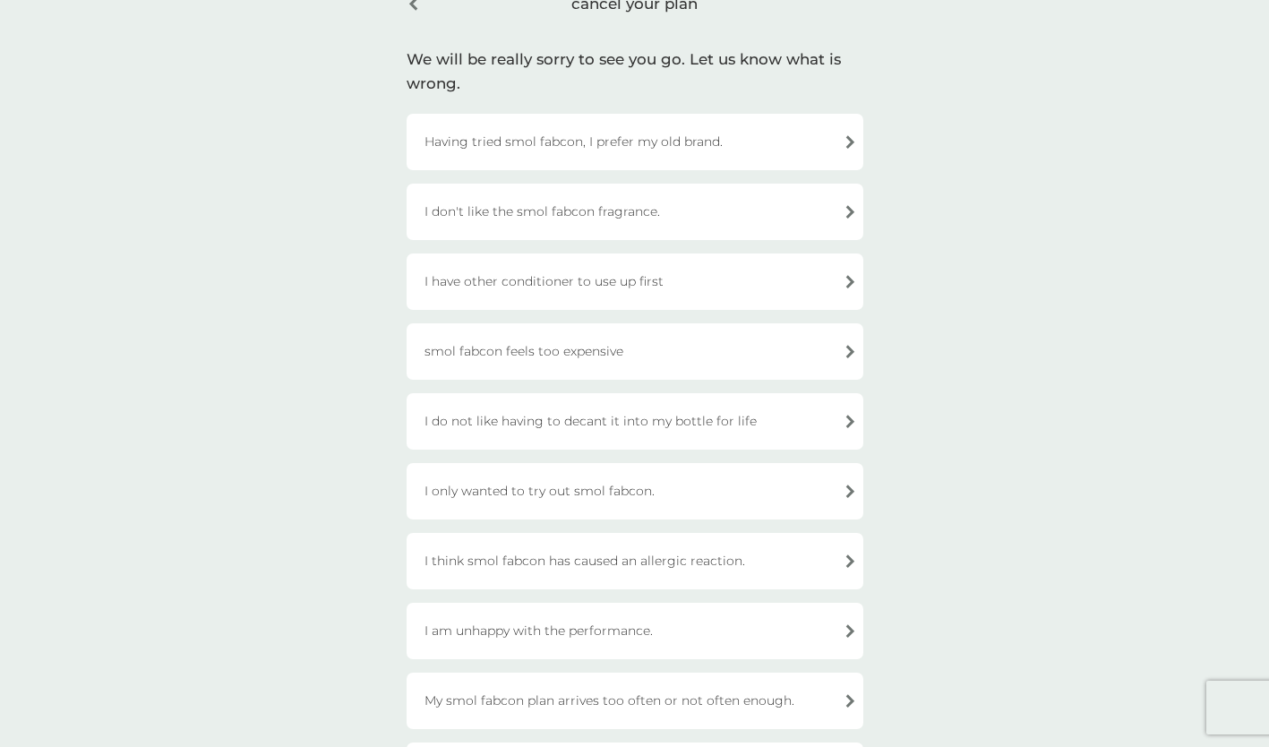
click at [721, 141] on div "Having tried smol fabcon, I prefer my old brand." at bounding box center [634, 142] width 457 height 56
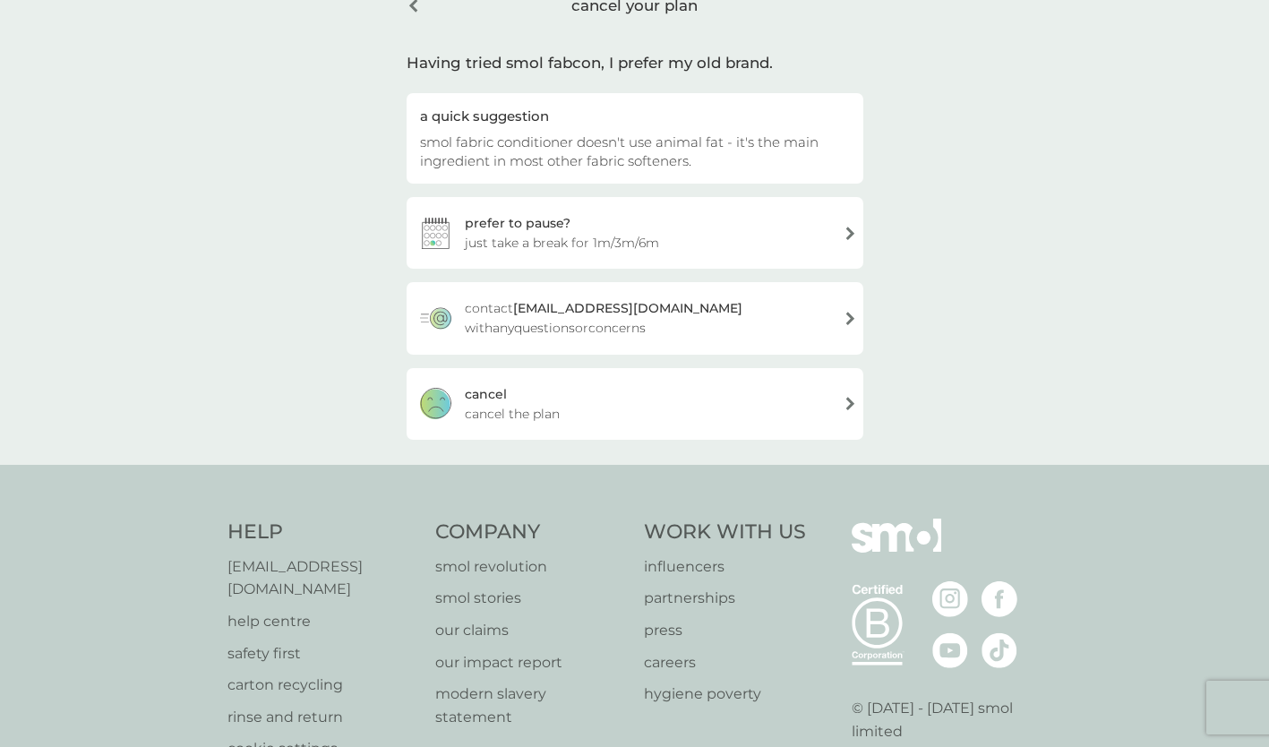
click at [409, 4] on div "cancel your plan" at bounding box center [634, 6] width 457 height 46
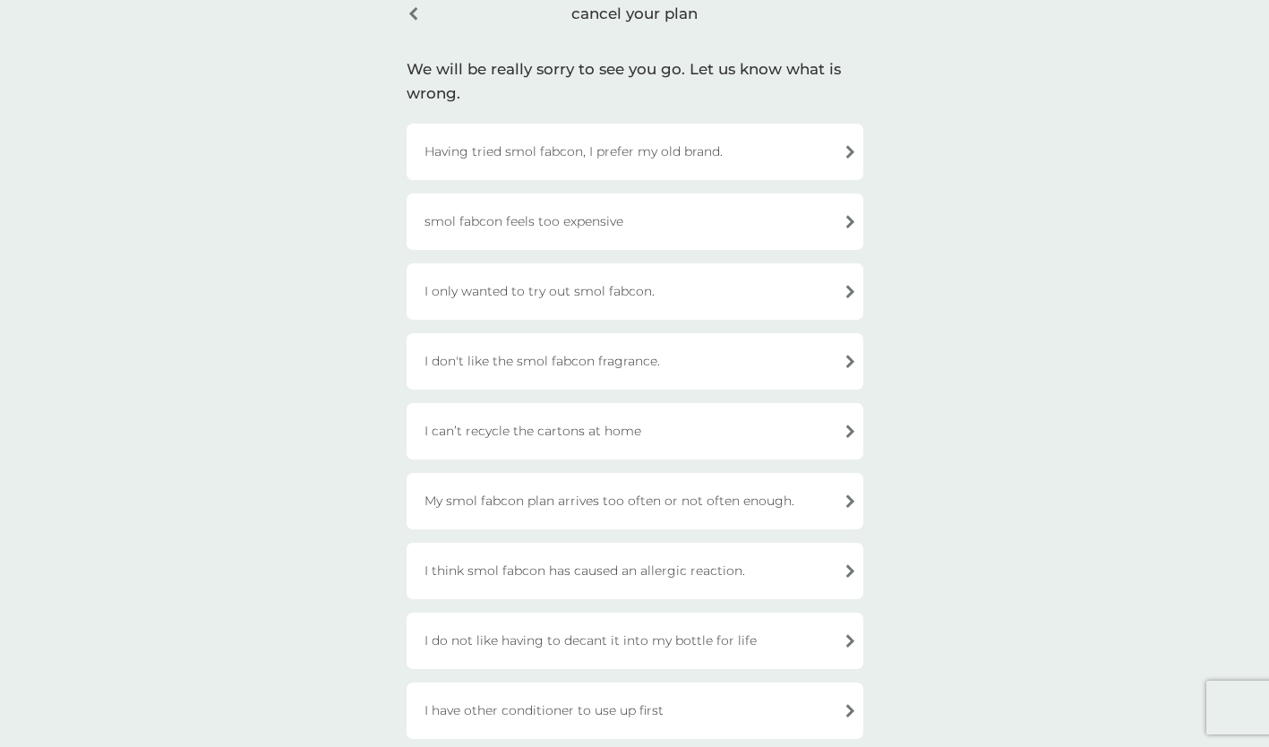
scroll to position [0, 0]
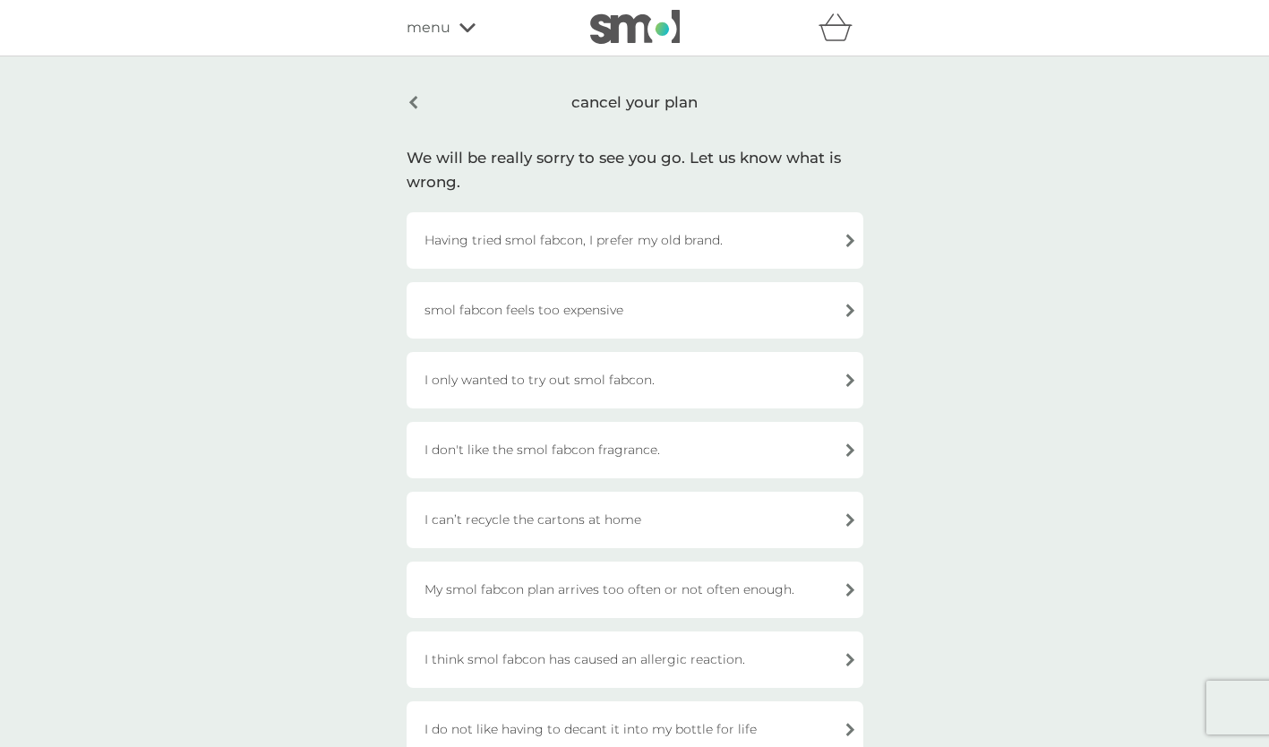
click at [410, 102] on div "cancel your plan" at bounding box center [634, 102] width 457 height 42
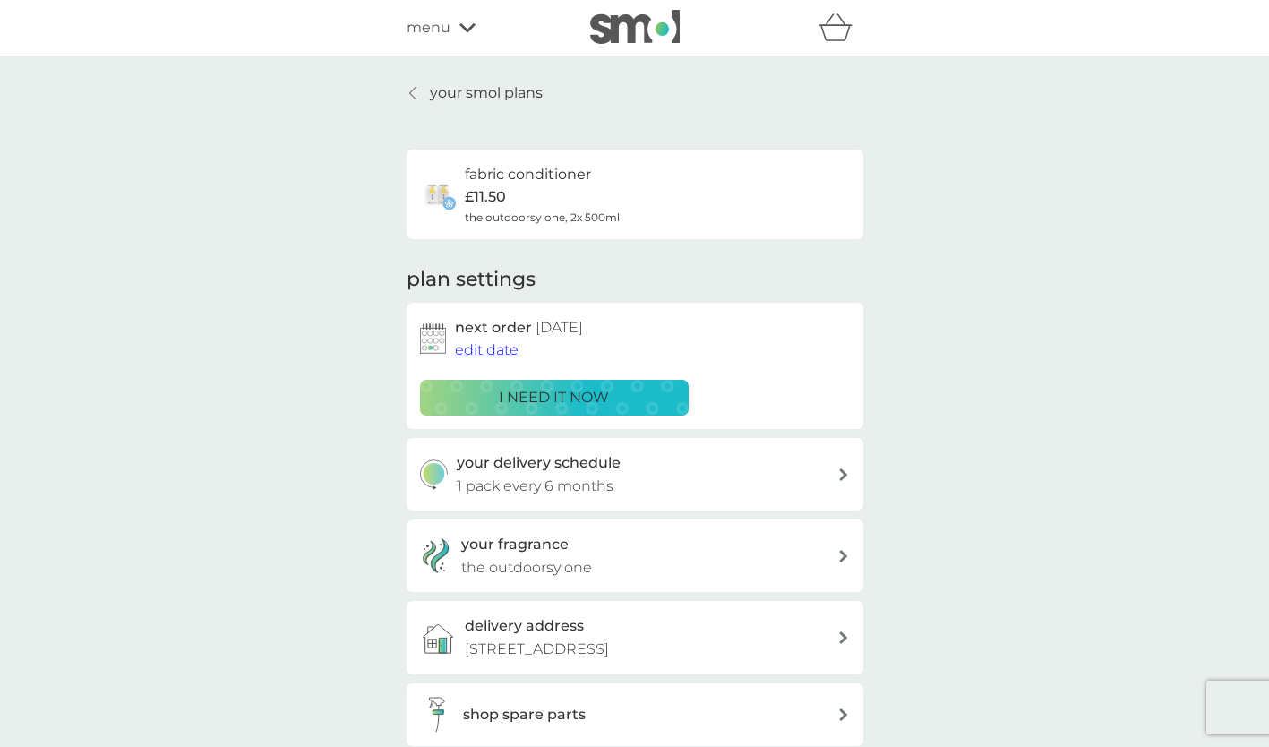
click at [414, 94] on icon at bounding box center [412, 93] width 7 height 14
